Goal: Transaction & Acquisition: Subscribe to service/newsletter

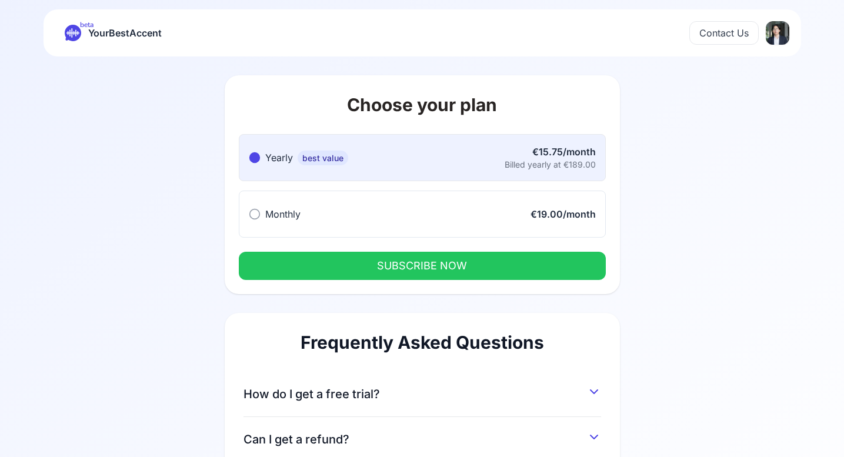
scroll to position [168, 0]
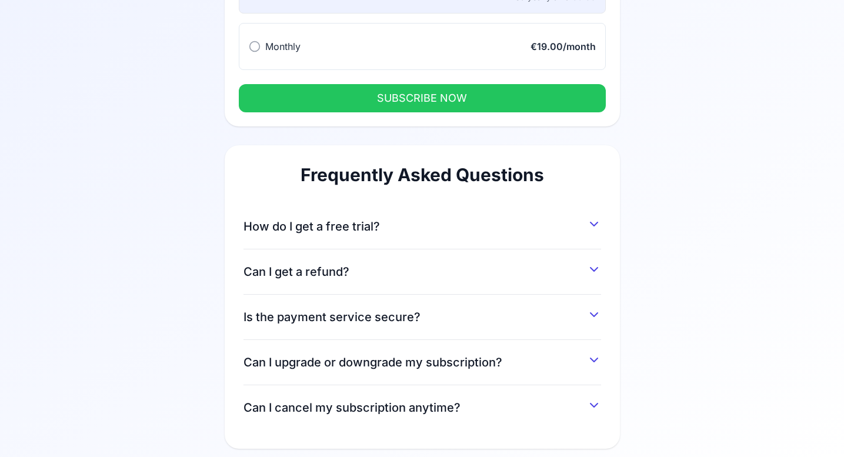
click at [484, 235] on div "How do I get a free trial? You can get a 7-day free trial by signing up and ent…" at bounding box center [421, 226] width 357 height 45
click at [593, 228] on icon at bounding box center [594, 224] width 14 height 14
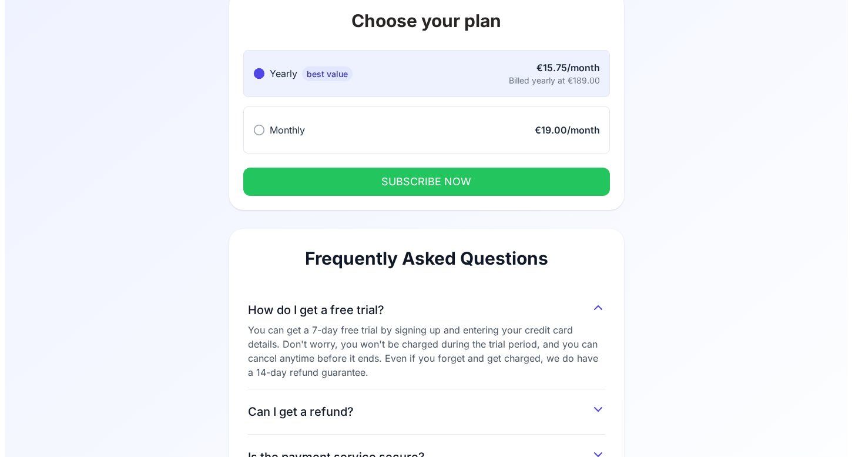
scroll to position [0, 0]
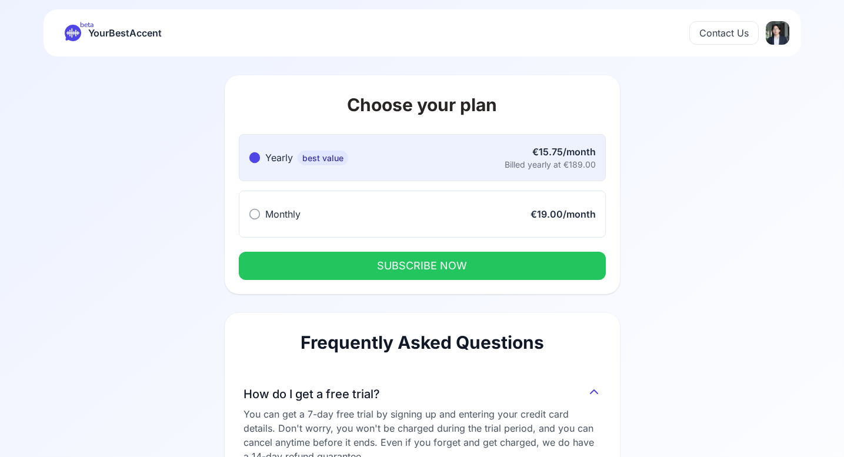
click at [420, 209] on button "Monthly Monthly €19.00/month" at bounding box center [422, 213] width 367 height 47
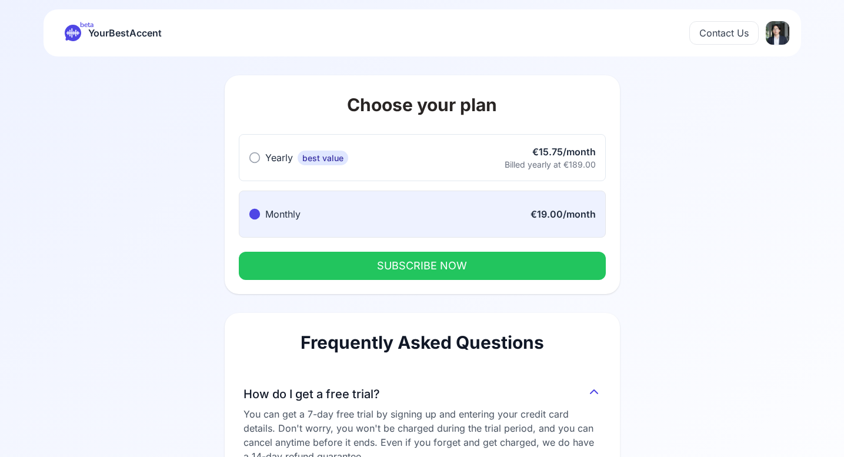
click at [432, 264] on button "SUBSCRIBE NOW" at bounding box center [422, 266] width 367 height 28
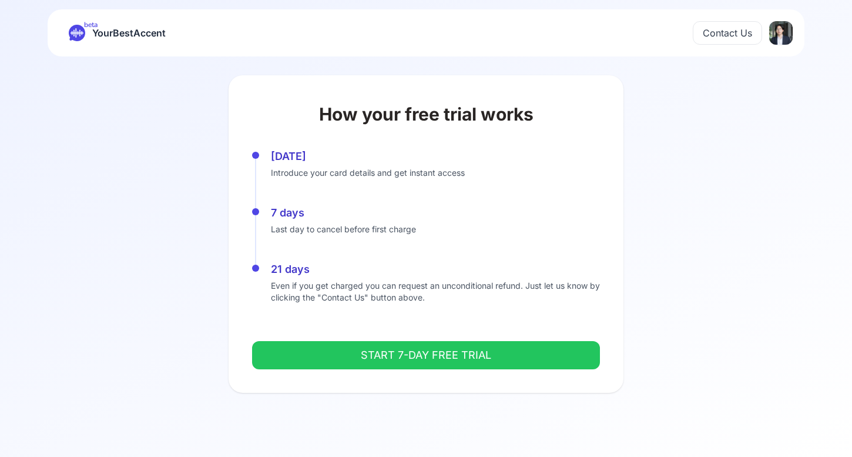
click at [408, 355] on button "START 7-DAY FREE TRIAL" at bounding box center [426, 355] width 348 height 28
click at [406, 357] on button "START 7-DAY FREE TRIAL" at bounding box center [426, 355] width 348 height 28
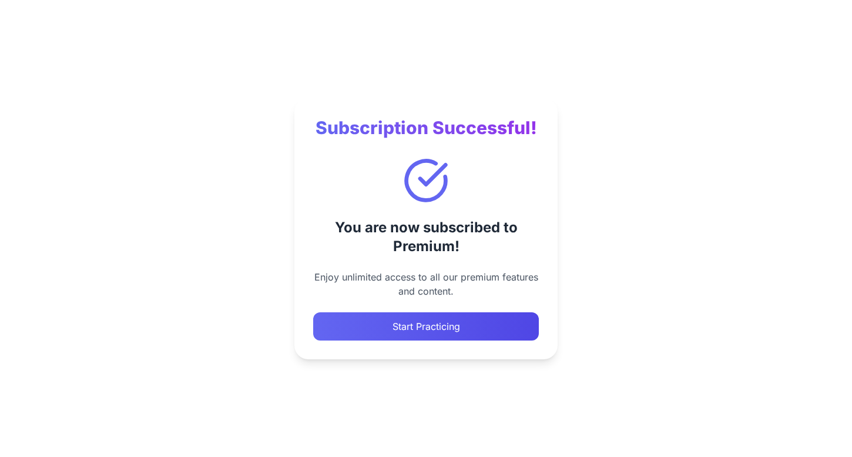
click at [462, 324] on button "Start Practicing" at bounding box center [426, 326] width 226 height 28
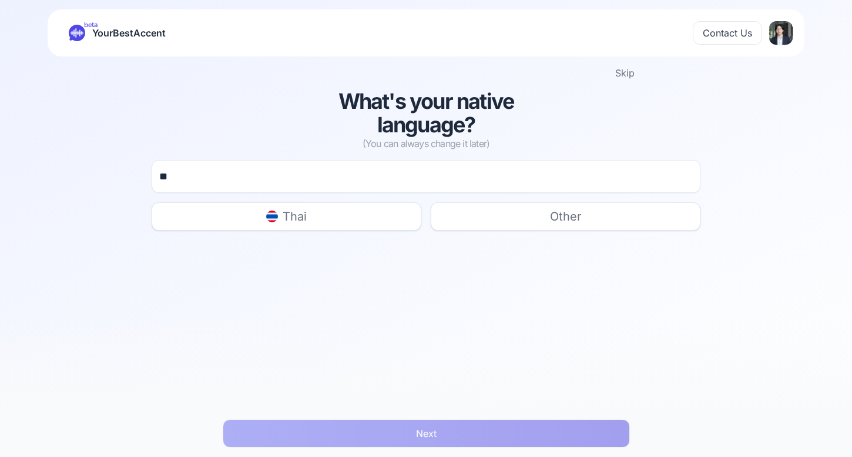
type input "**"
click at [355, 216] on button "Thai" at bounding box center [287, 216] width 270 height 28
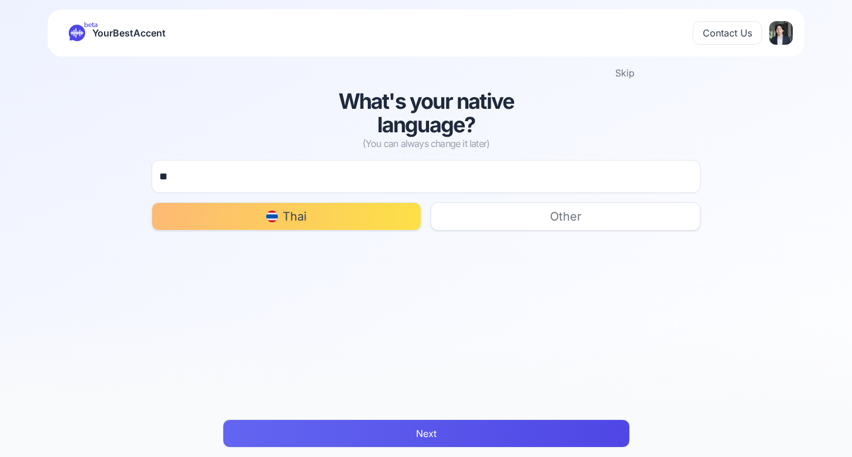
click at [367, 439] on button "Next" at bounding box center [426, 433] width 407 height 28
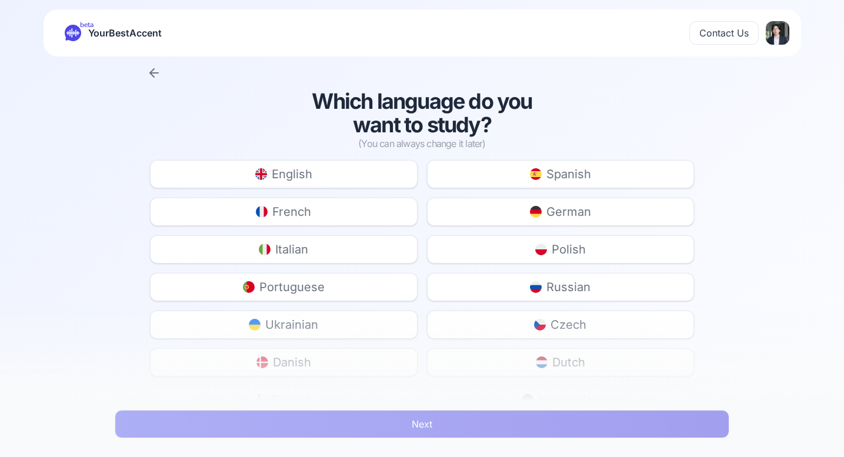
click at [345, 170] on button "English" at bounding box center [283, 174] width 267 height 28
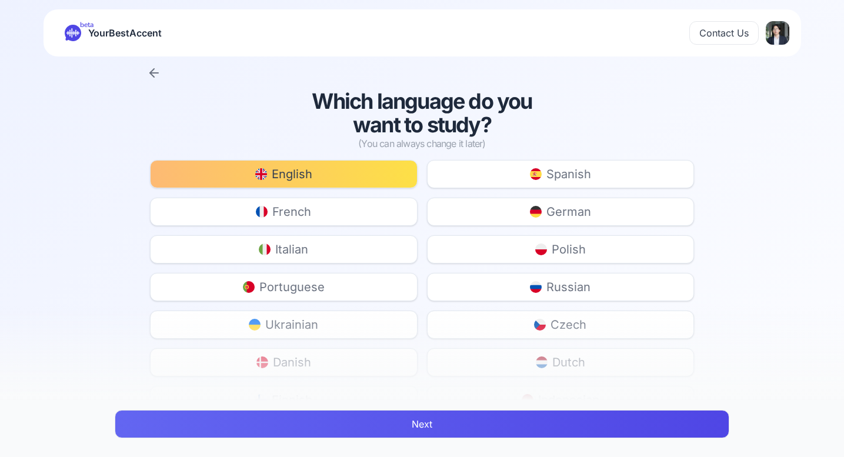
click at [362, 434] on button "Next" at bounding box center [422, 424] width 614 height 28
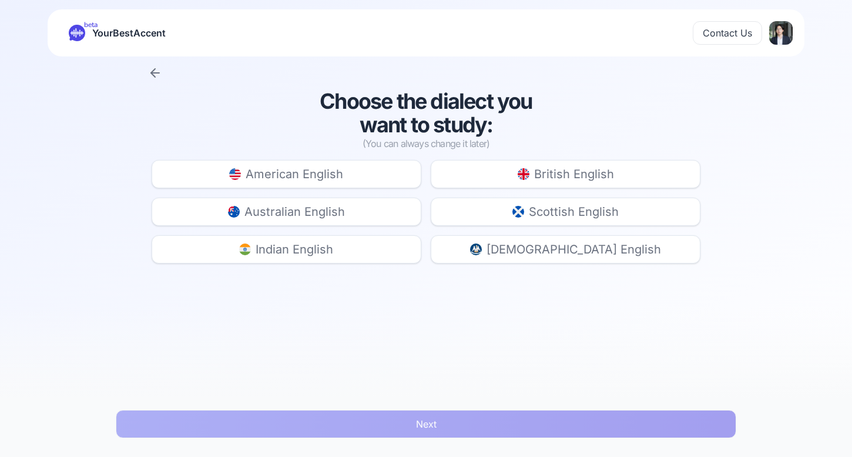
click at [378, 176] on button "American English" at bounding box center [287, 174] width 270 height 28
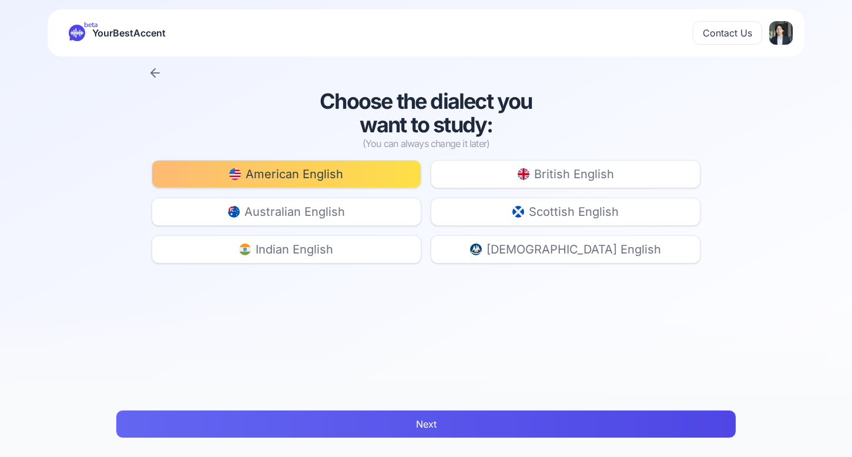
click at [403, 418] on button "Next" at bounding box center [426, 424] width 621 height 28
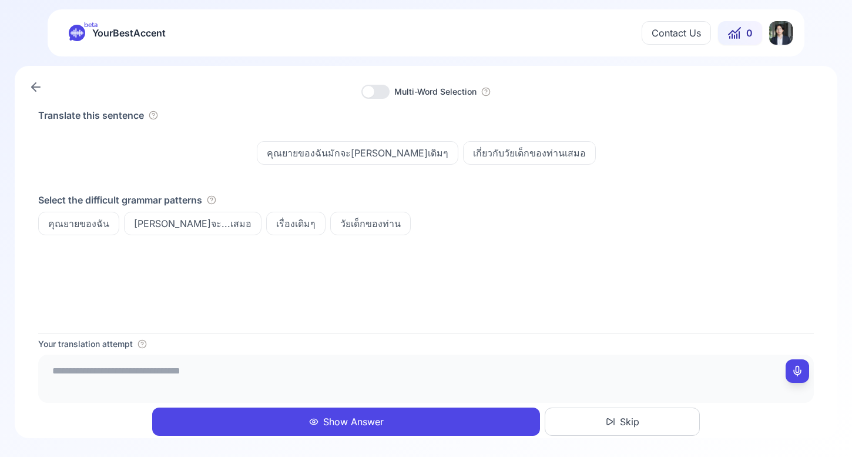
click at [377, 91] on div at bounding box center [376, 92] width 28 height 14
click at [377, 91] on div at bounding box center [383, 92] width 12 height 12
click at [379, 423] on button "Show Answer" at bounding box center [346, 421] width 388 height 28
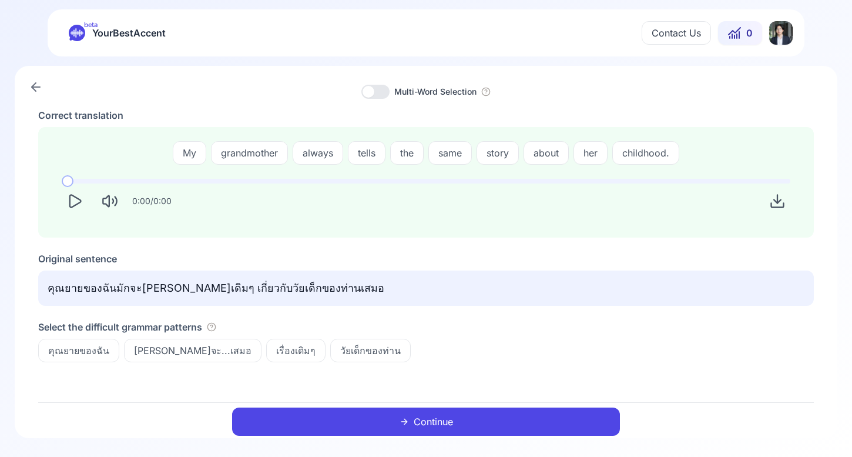
click at [77, 203] on icon "Play" at bounding box center [75, 201] width 11 height 12
click at [389, 423] on button "Continue" at bounding box center [426, 421] width 388 height 28
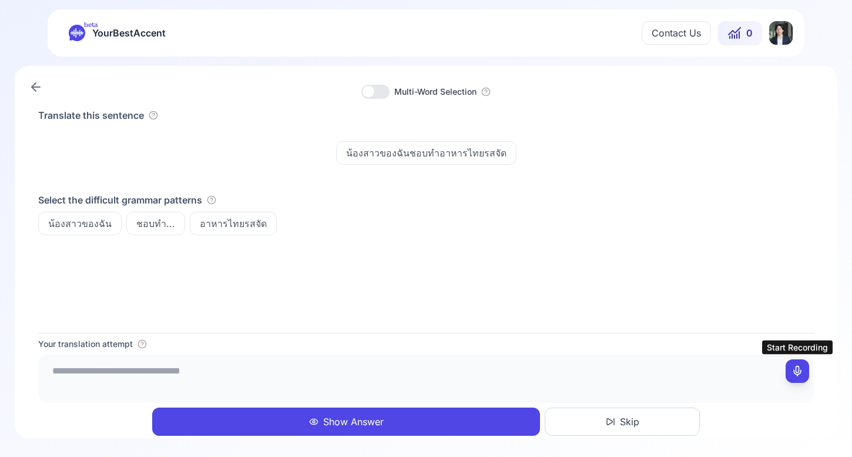
click at [801, 372] on icon at bounding box center [798, 371] width 12 height 12
click at [800, 372] on icon at bounding box center [798, 371] width 12 height 12
type textarea "**********"
click at [414, 422] on button "Show Answer" at bounding box center [346, 421] width 388 height 28
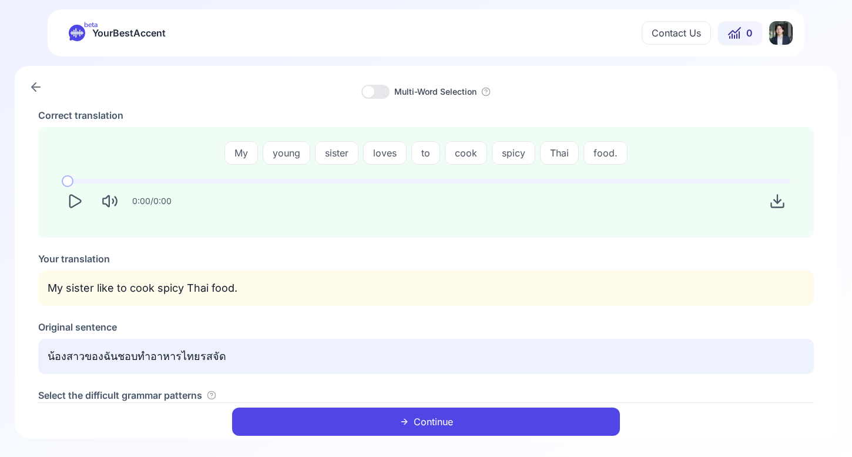
scroll to position [33, 0]
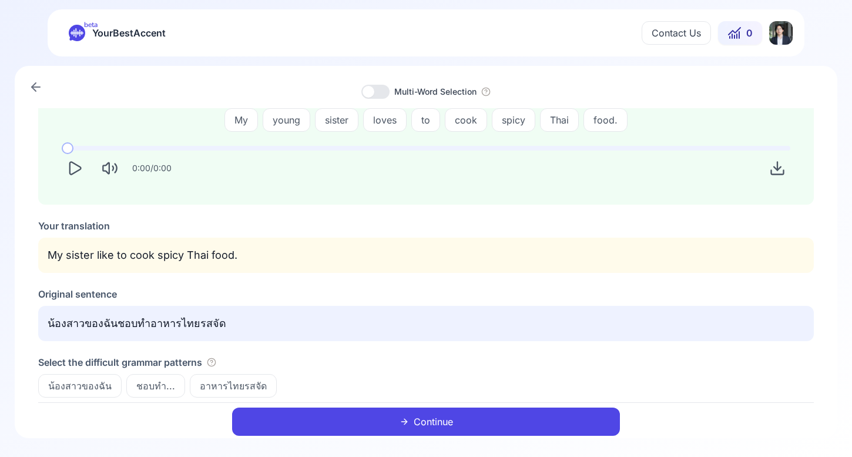
click at [373, 426] on button "Continue" at bounding box center [426, 421] width 388 height 28
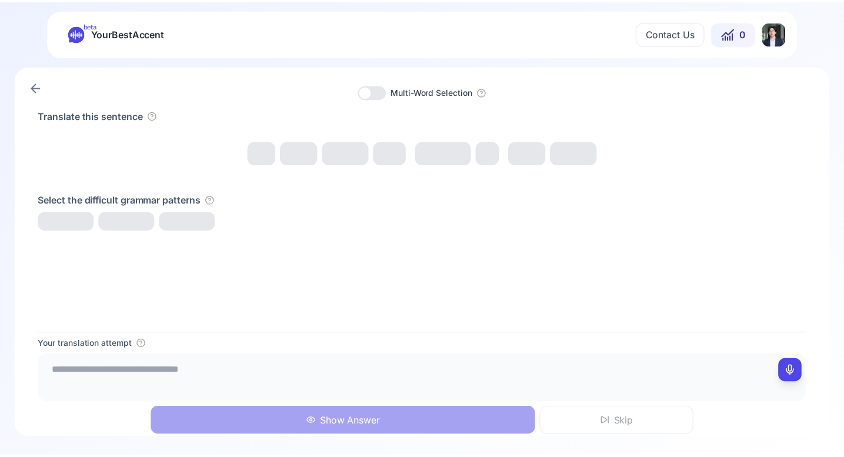
scroll to position [0, 0]
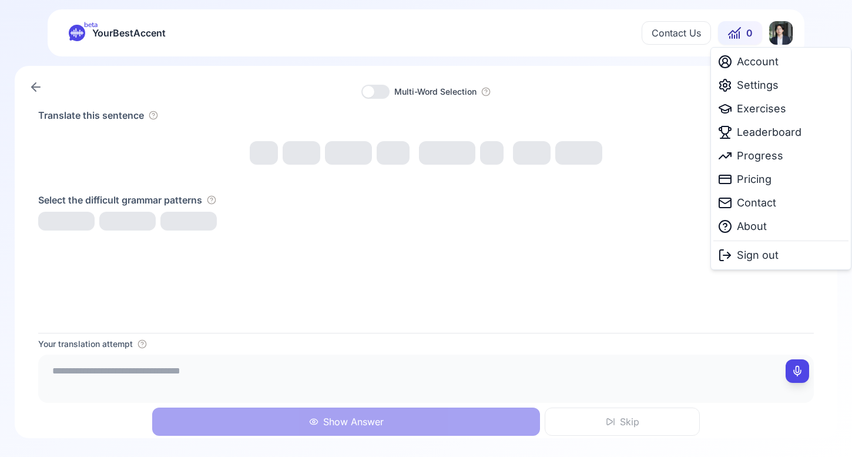
click at [776, 32] on html "beta YourBestAccent Contact Us 0 Multi-Word Selection Translate this sentence S…" at bounding box center [426, 228] width 852 height 457
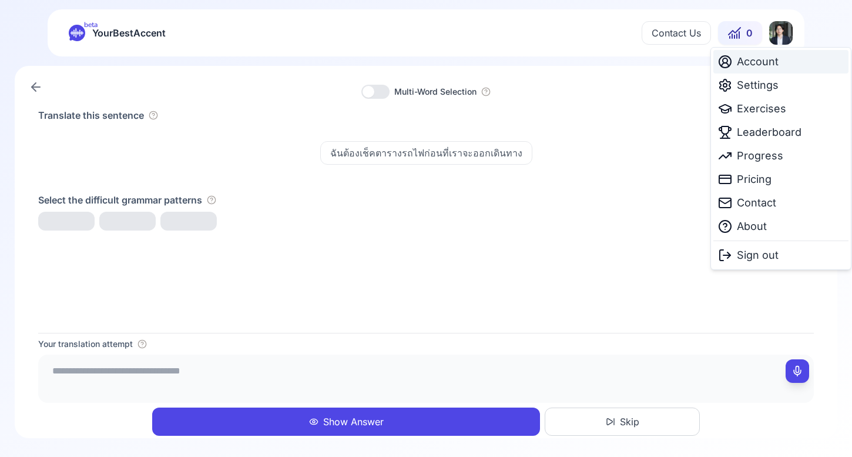
click at [770, 59] on span "Account" at bounding box center [758, 62] width 42 height 16
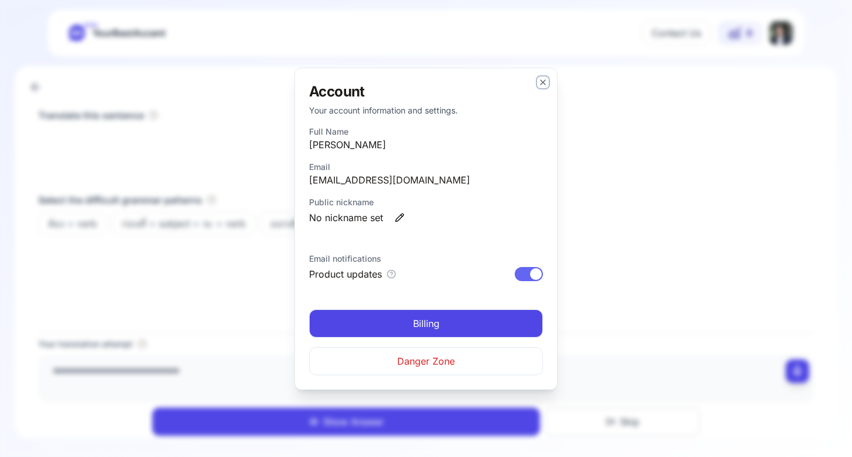
click at [540, 78] on icon "button" at bounding box center [543, 82] width 9 height 9
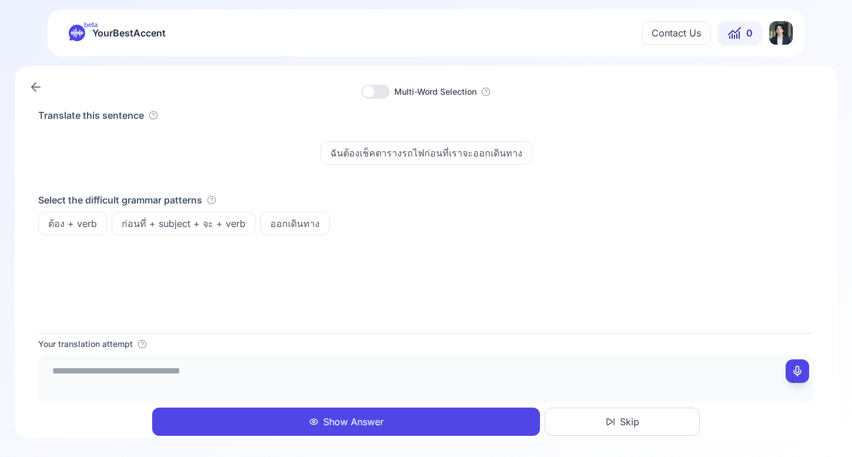
click at [785, 34] on html "beta YourBestAccent Contact Us 0 Multi-Word Selection Translate this sentence ฉ…" at bounding box center [426, 228] width 852 height 457
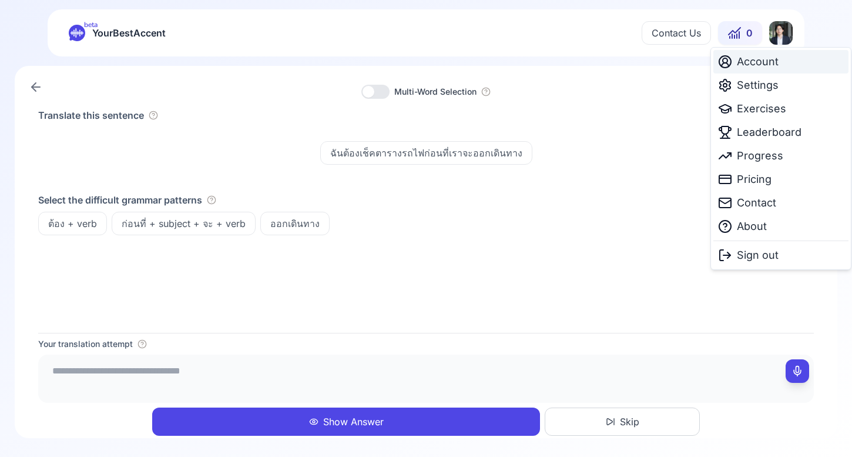
click at [727, 65] on icon at bounding box center [725, 62] width 14 height 14
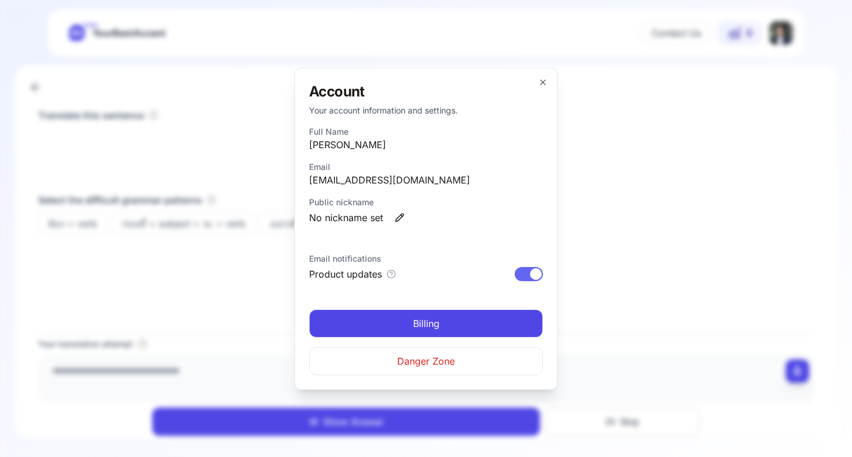
click at [444, 329] on link "Billing" at bounding box center [426, 323] width 234 height 28
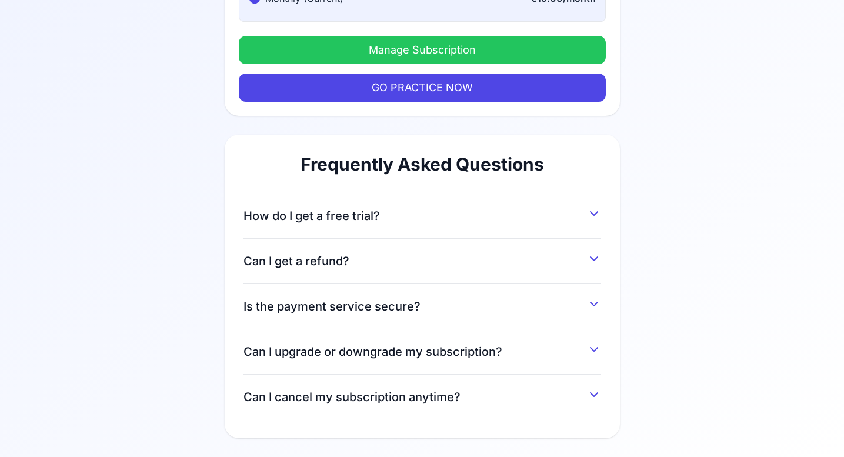
scroll to position [50, 0]
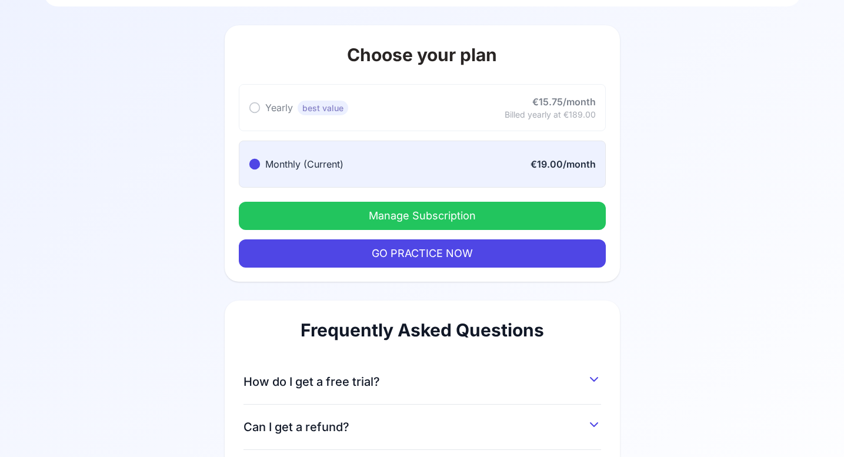
click at [379, 213] on button "Manage Subscription" at bounding box center [422, 216] width 367 height 28
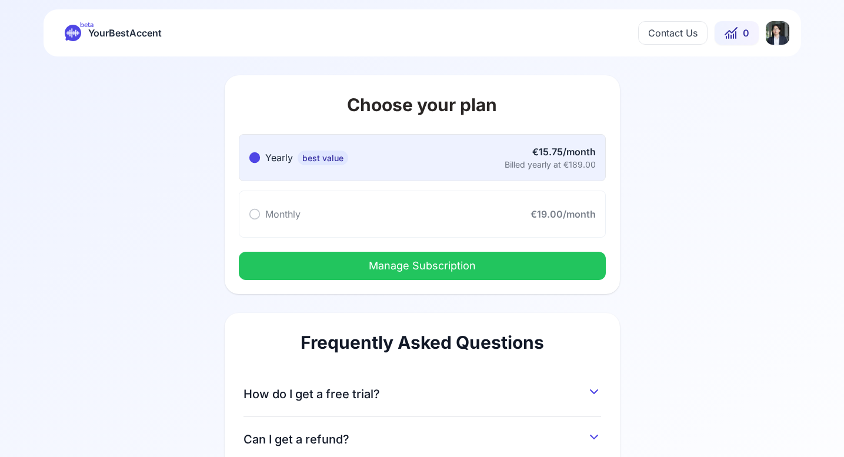
click at [111, 34] on span "YourBestAccent" at bounding box center [124, 33] width 73 height 16
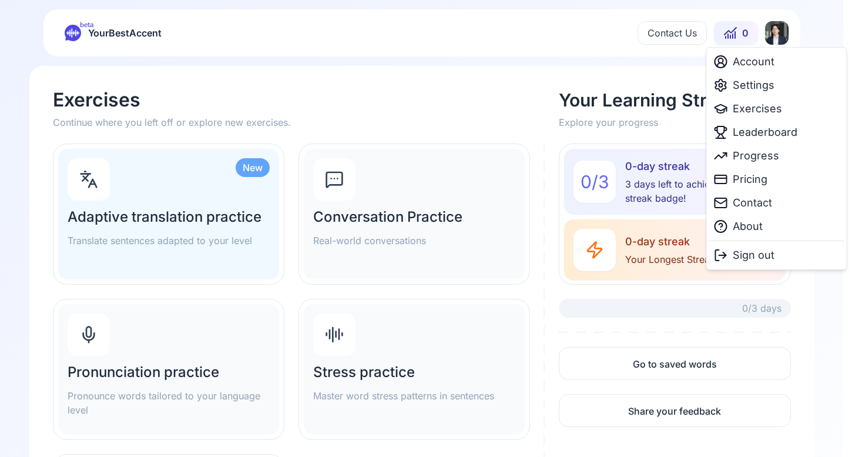
click at [779, 34] on html "beta YourBestAccent Contact Us 0 Exercises Continue where you left off or explo…" at bounding box center [426, 228] width 852 height 457
